Goal: Task Accomplishment & Management: Manage account settings

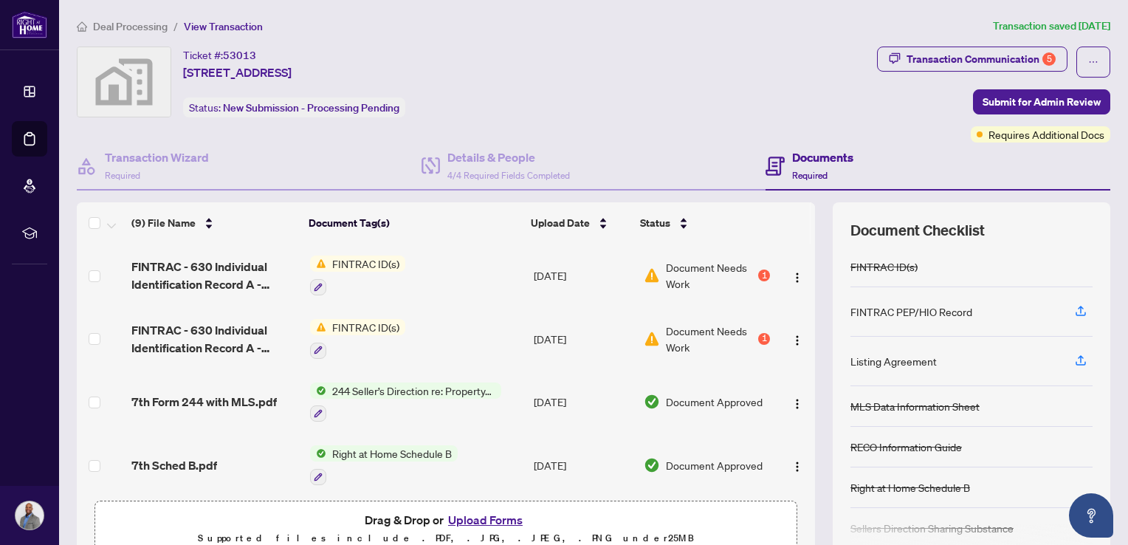
scroll to position [320, 0]
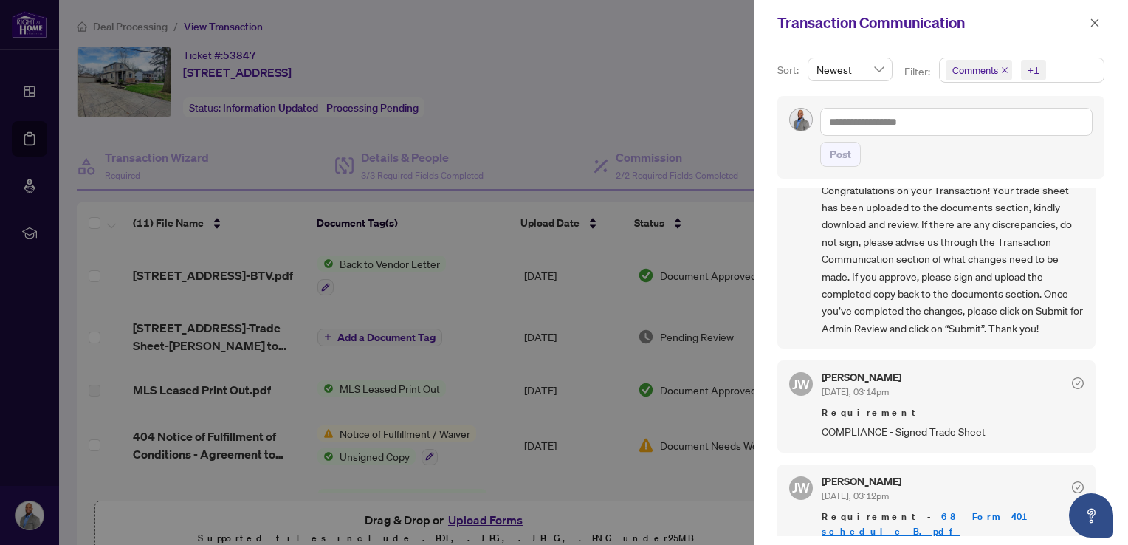
scroll to position [251, 0]
click at [712, 92] on div at bounding box center [564, 272] width 1128 height 545
click at [1091, 24] on icon "close" at bounding box center [1094, 23] width 10 height 10
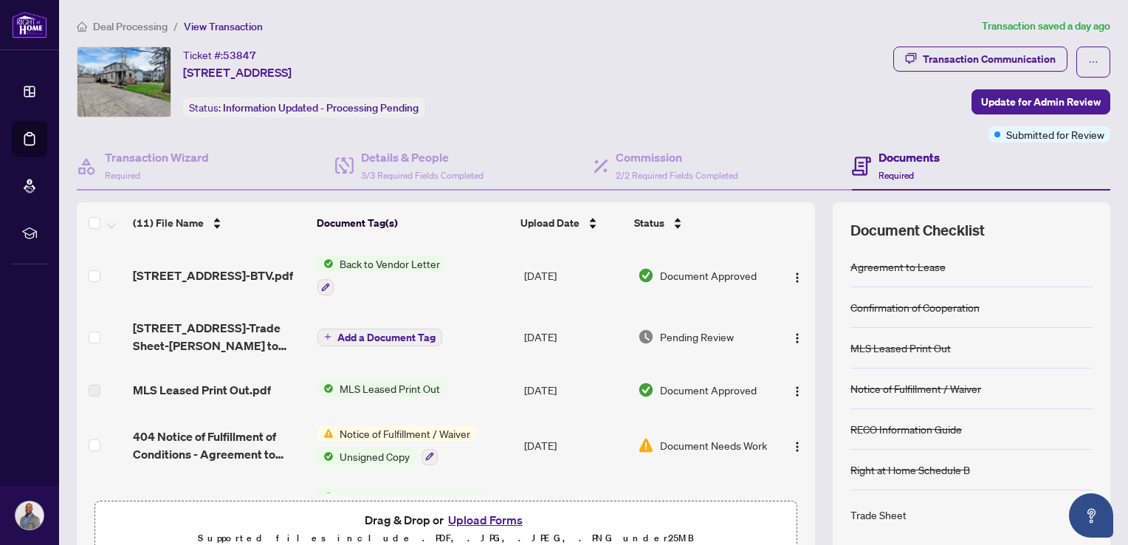
click at [690, 441] on span "Document Needs Work" at bounding box center [713, 445] width 107 height 16
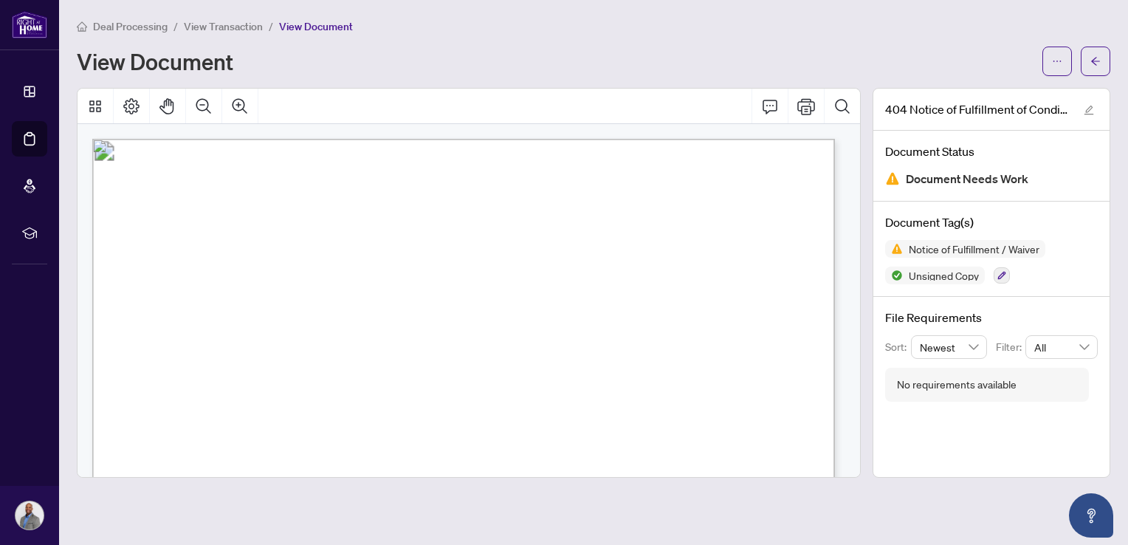
click at [525, 58] on div "View Document" at bounding box center [555, 61] width 956 height 24
